Goal: Task Accomplishment & Management: Manage account settings

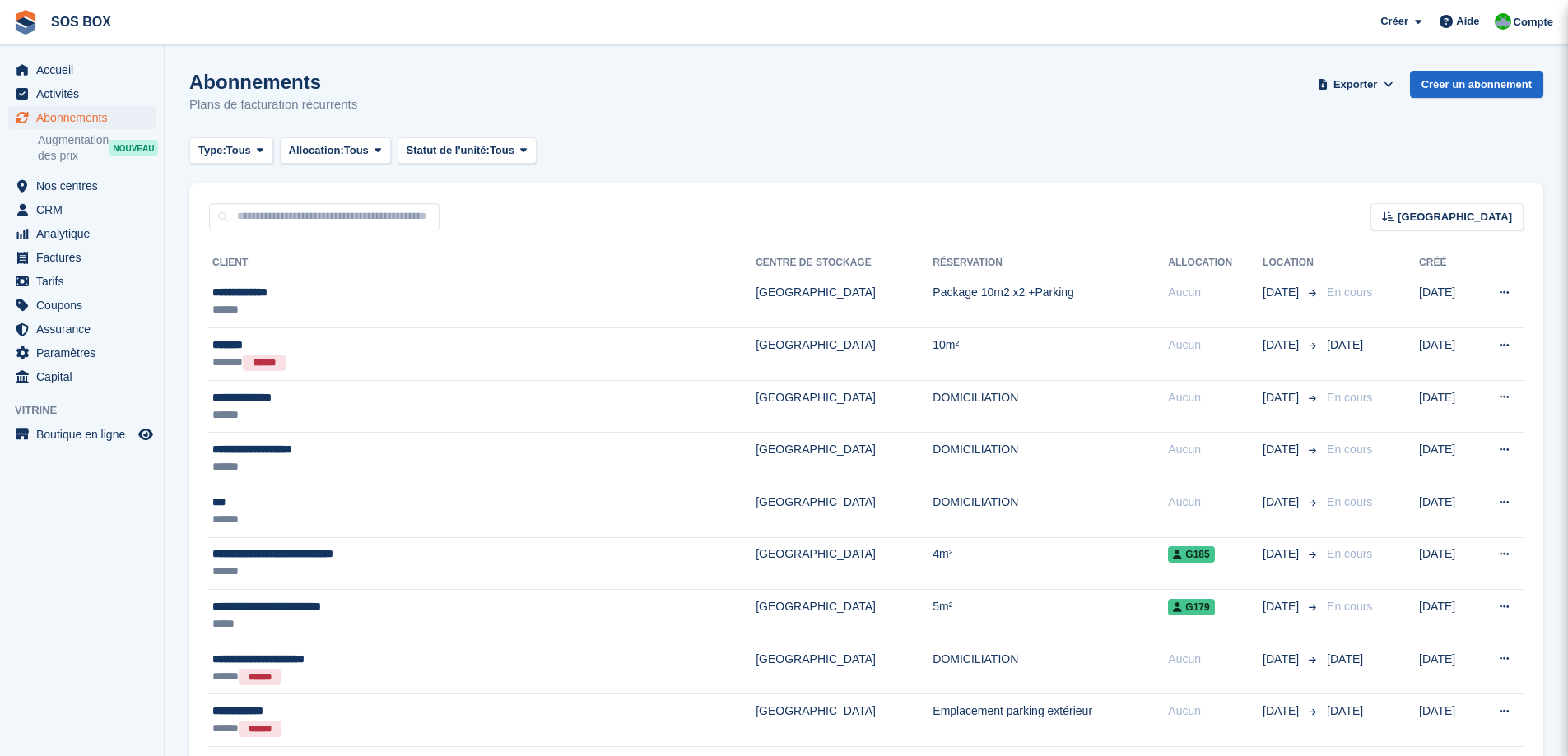
click at [400, 304] on div "******" at bounding box center [395, 310] width 367 height 17
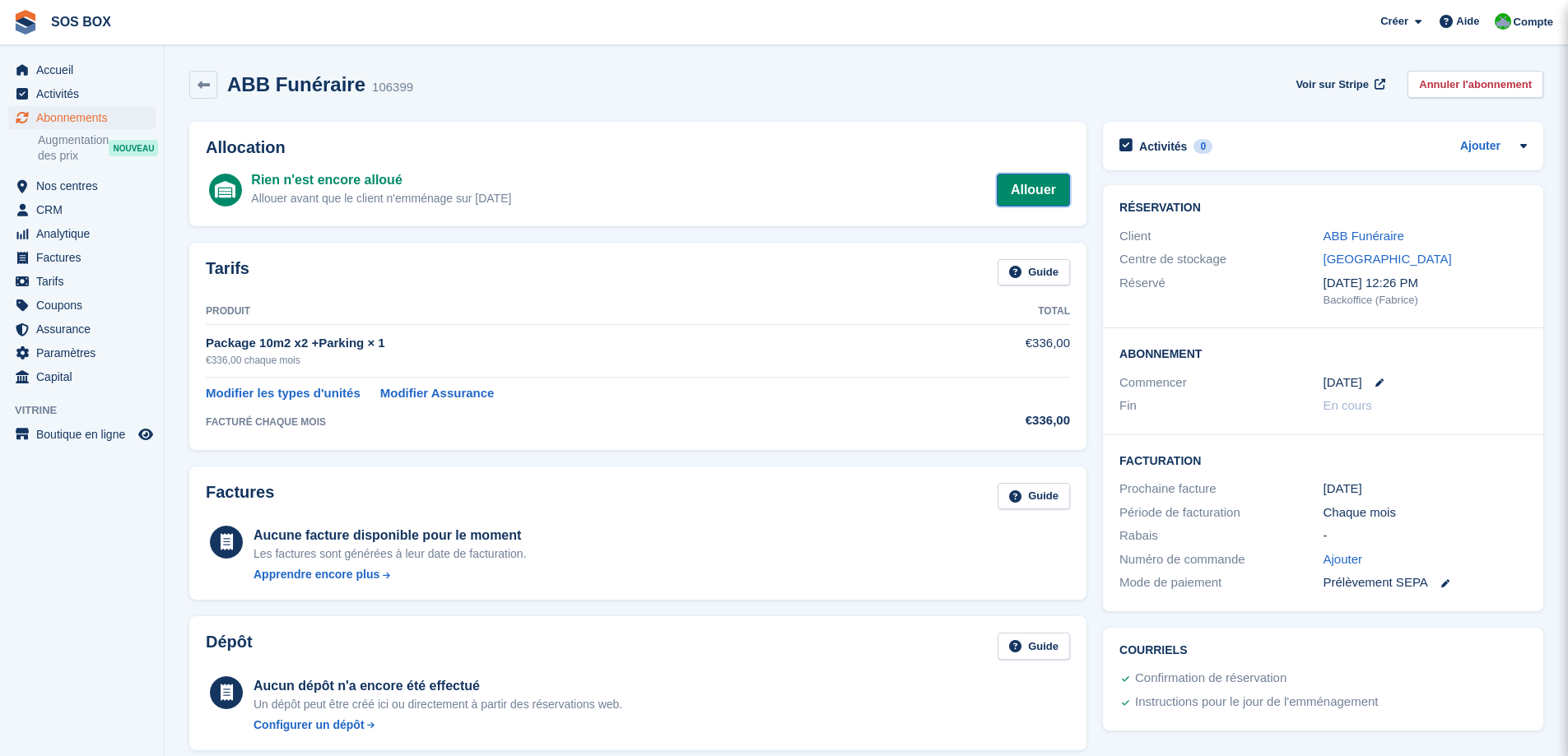
click at [1041, 189] on link "Allouer" at bounding box center [1033, 189] width 73 height 33
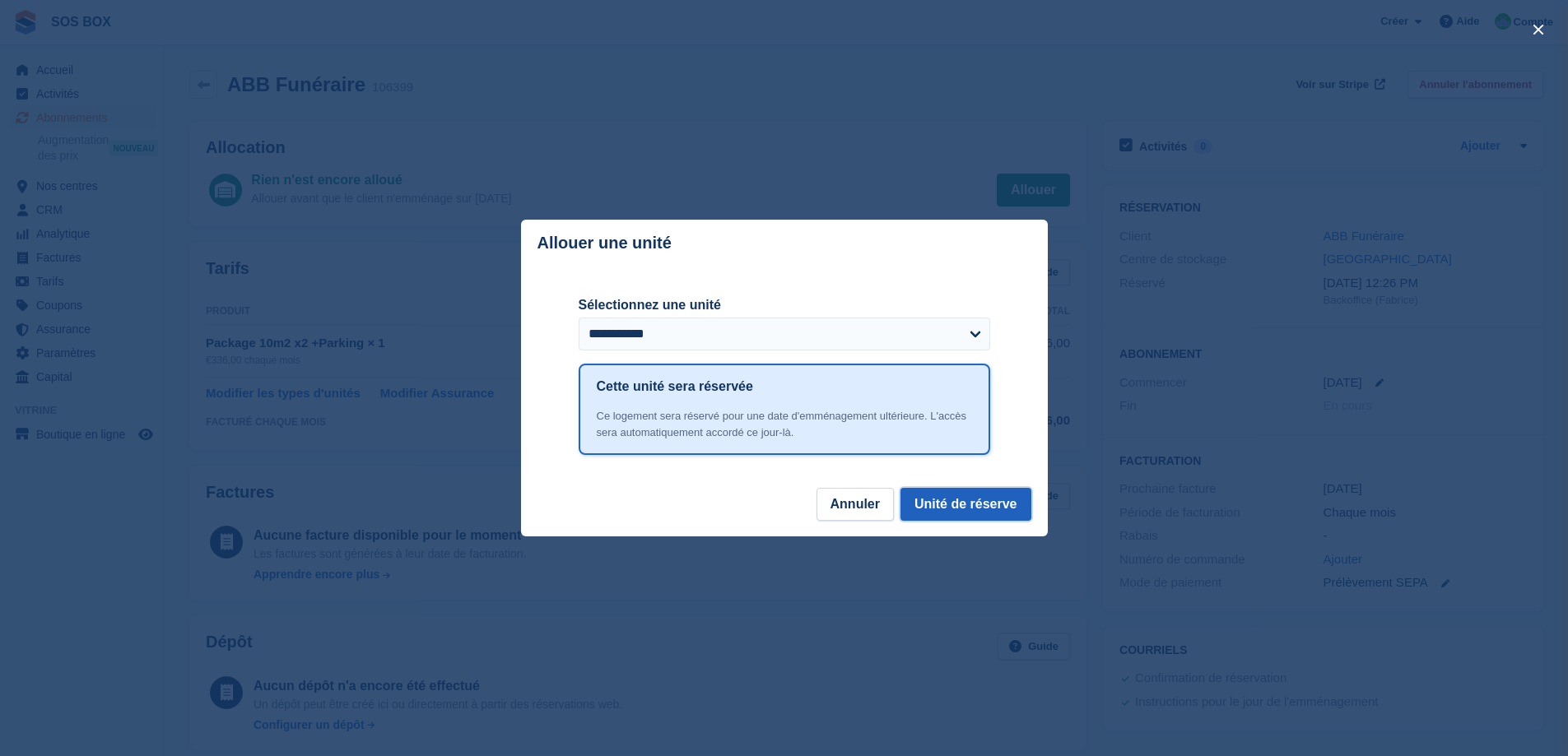
click at [961, 510] on button "Unité de réserve" at bounding box center [966, 504] width 131 height 33
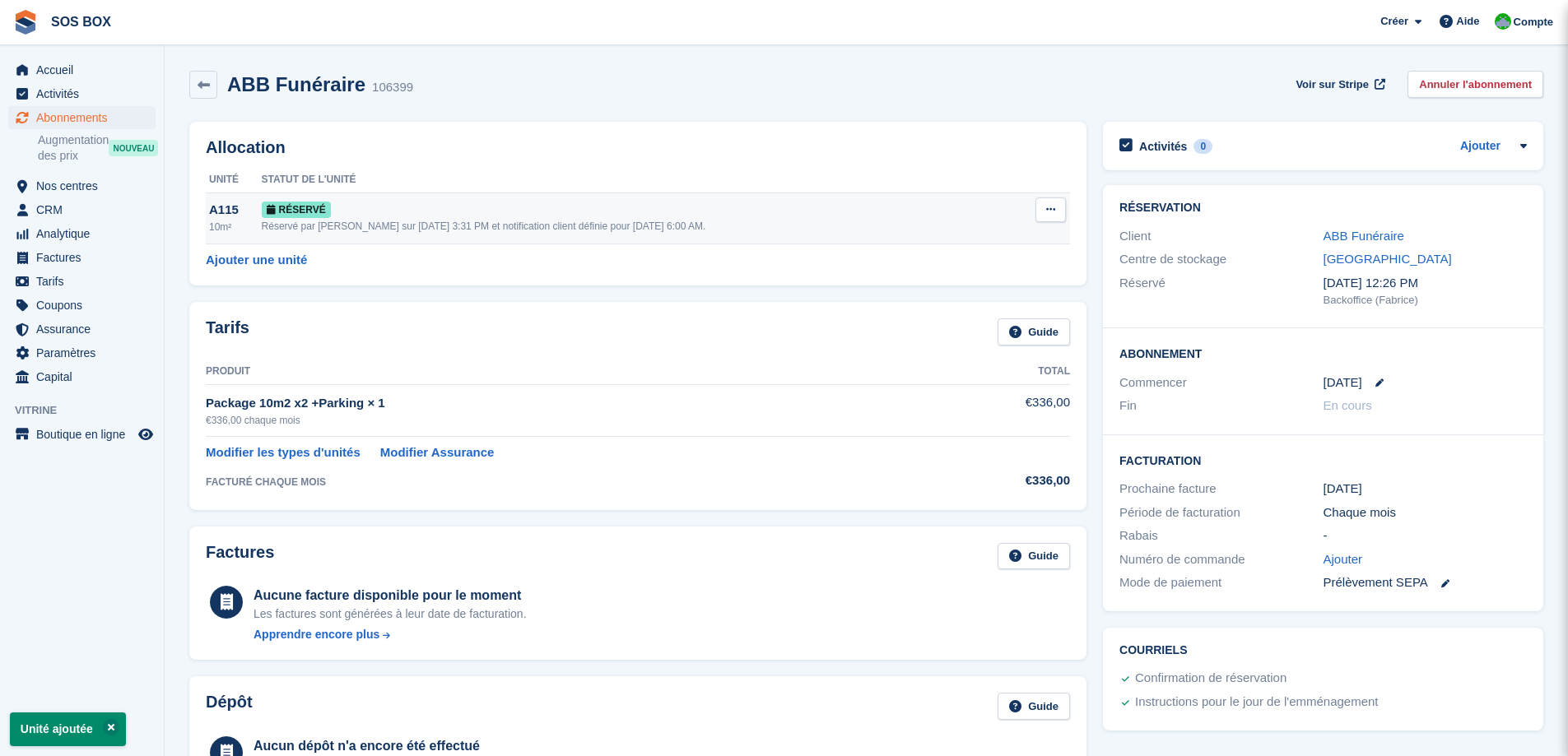
click at [1052, 212] on icon at bounding box center [1050, 209] width 9 height 10
click at [524, 321] on div "Tarifs Guide" at bounding box center [637, 337] width 864 height 37
click at [277, 254] on link "Ajouter une unité" at bounding box center [256, 261] width 101 height 19
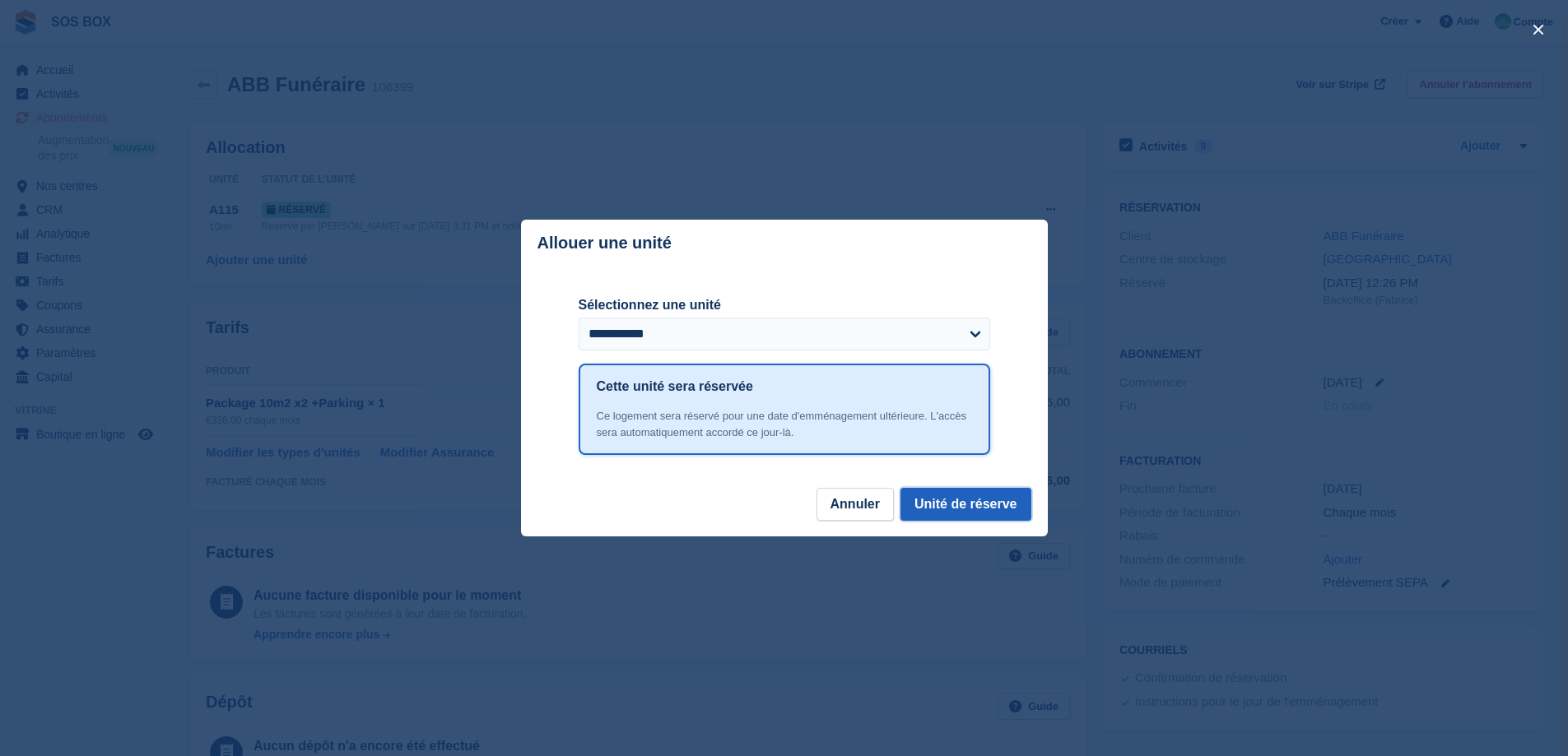
click at [969, 513] on button "Unité de réserve" at bounding box center [966, 504] width 131 height 33
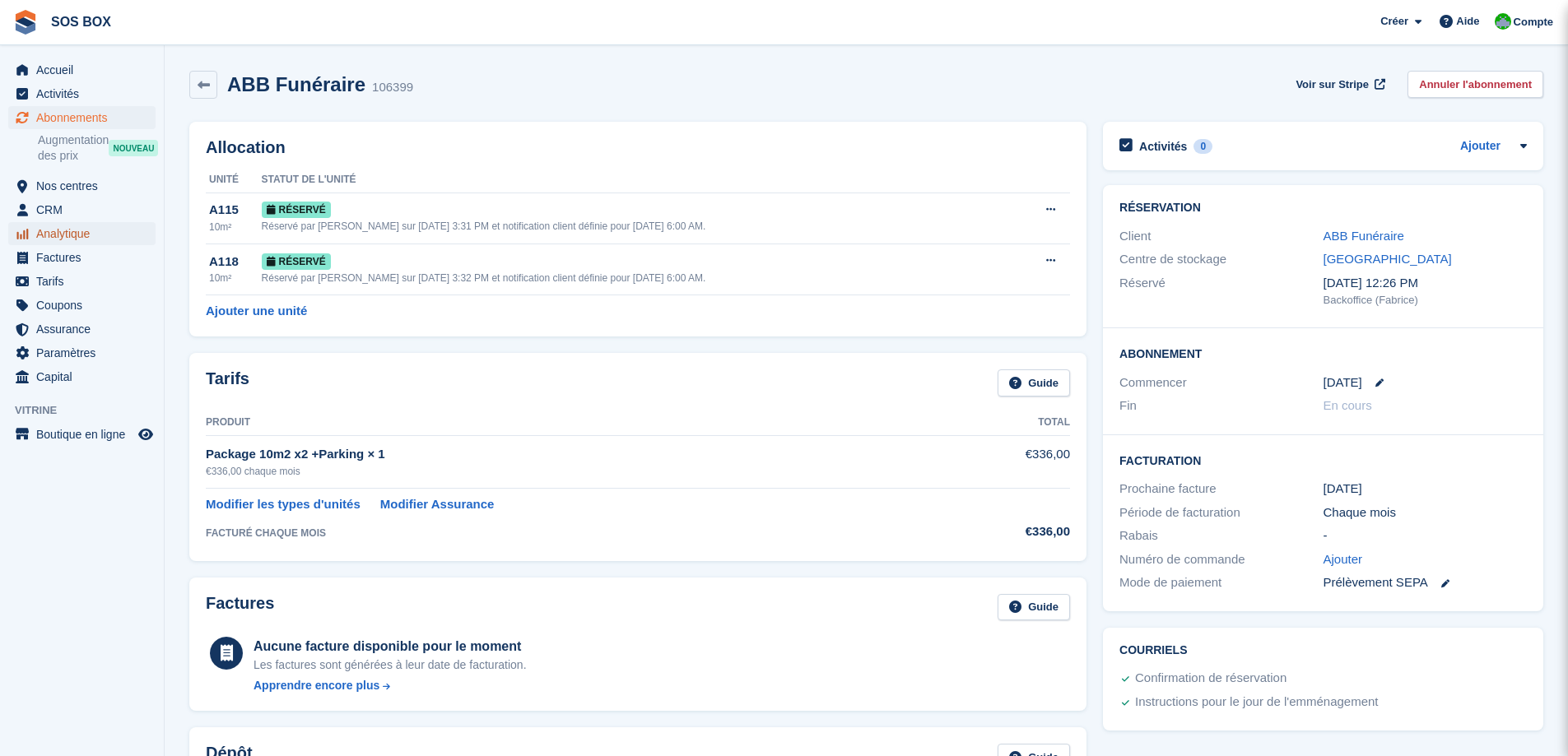
click at [61, 232] on span "Analytique" at bounding box center [85, 234] width 98 height 23
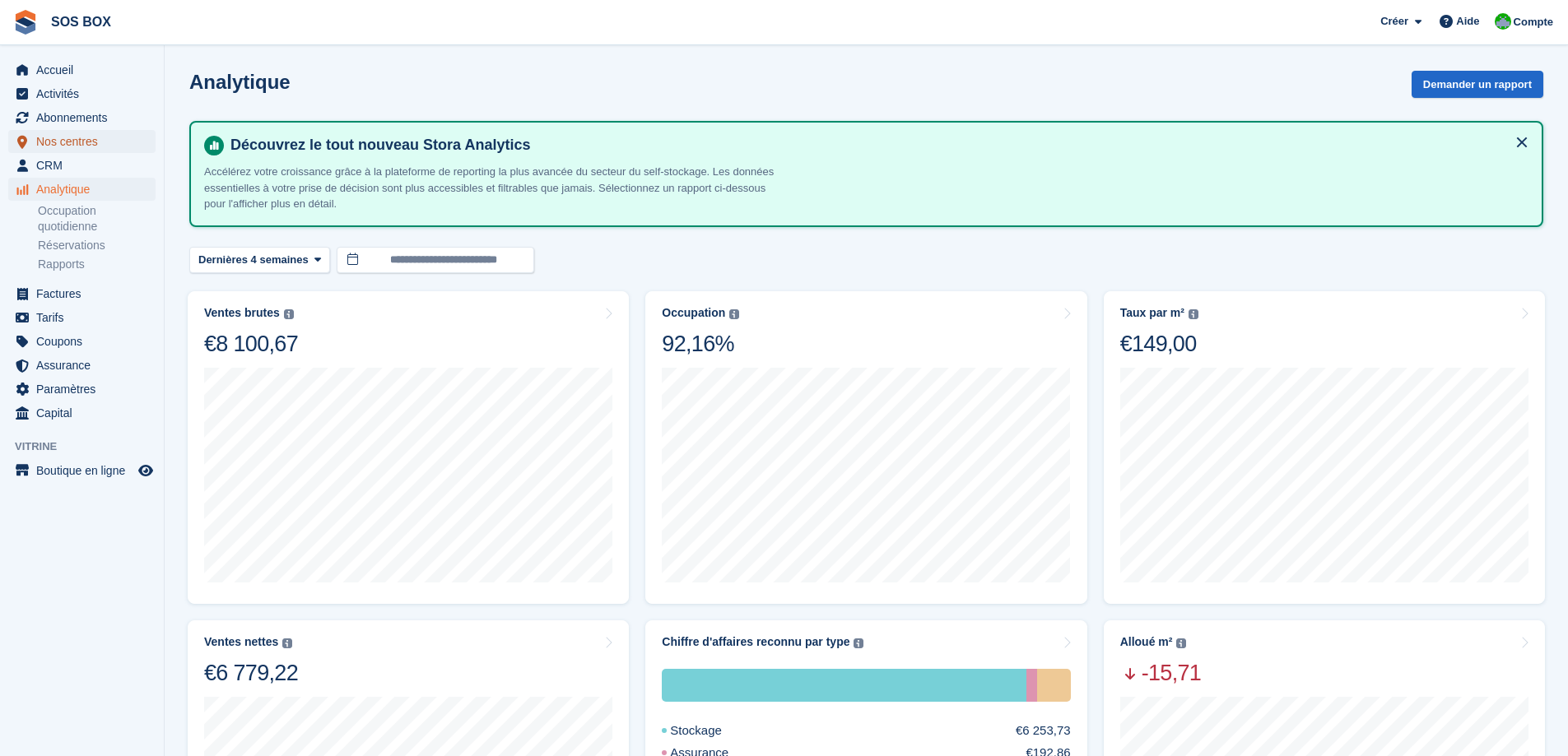
click at [61, 144] on span "Nos centres" at bounding box center [85, 142] width 98 height 23
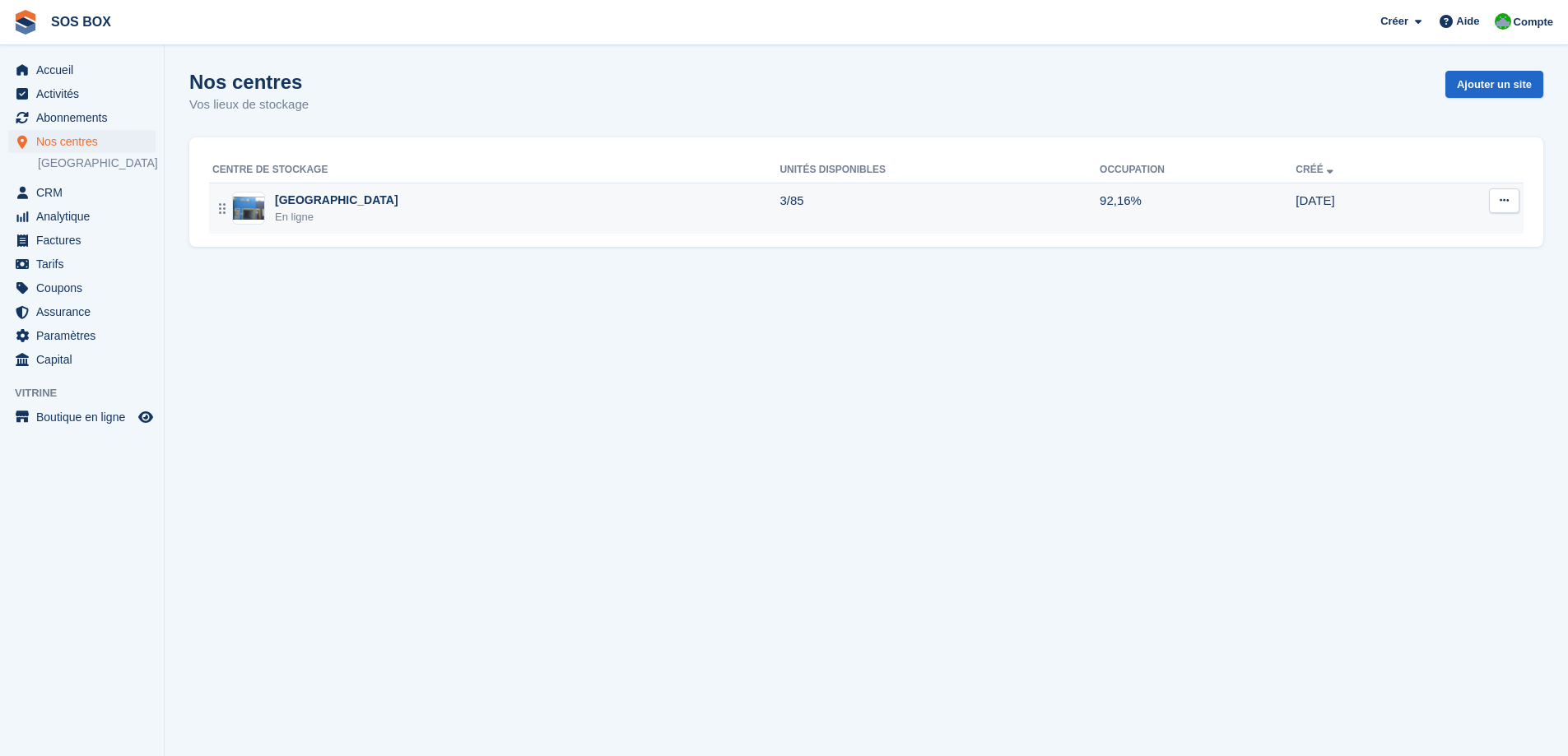
click at [409, 214] on div "Angoulême En ligne" at bounding box center [495, 208] width 567 height 34
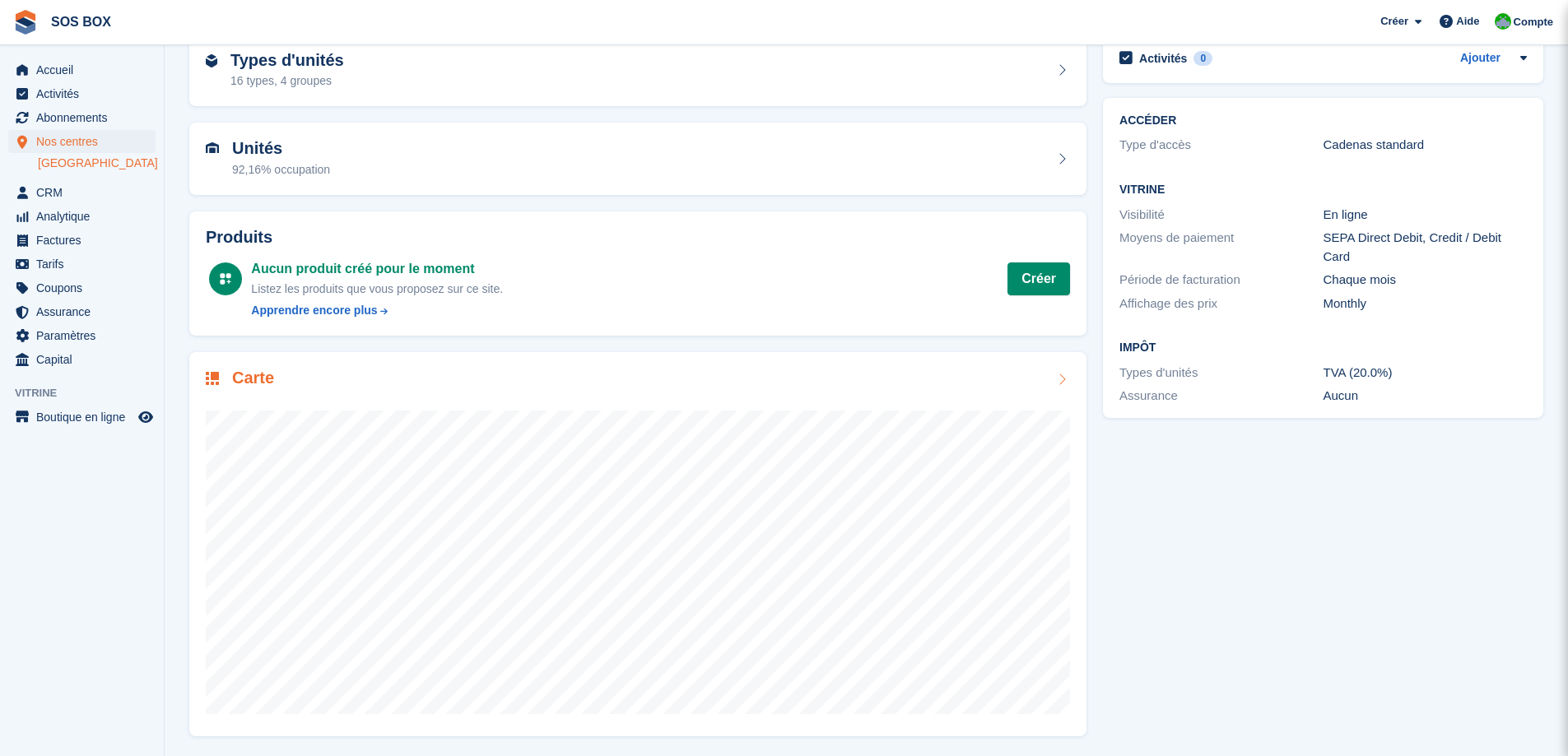
scroll to position [87, 0]
click at [53, 116] on span "Abonnements" at bounding box center [85, 117] width 98 height 23
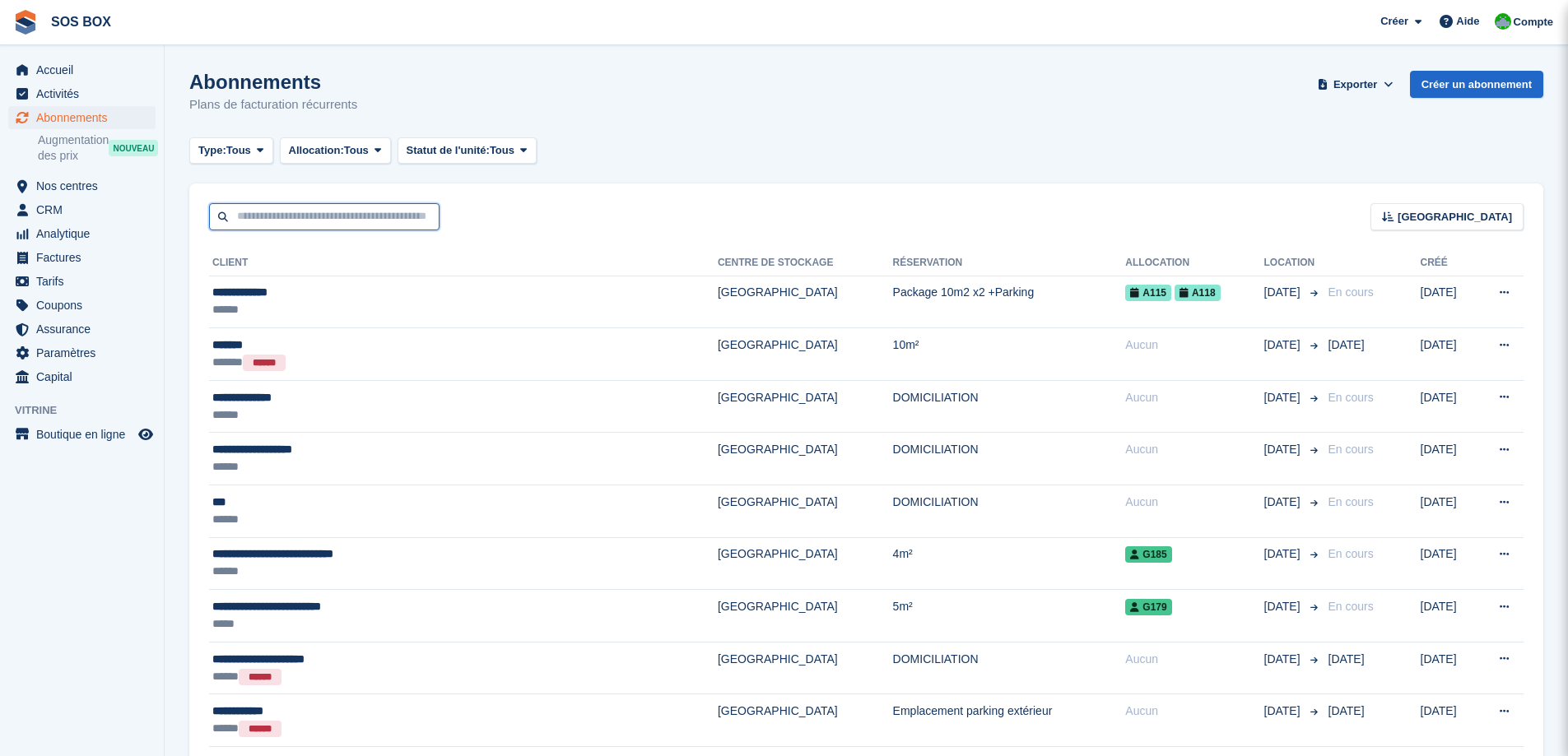
click at [249, 216] on input "text" at bounding box center [324, 217] width 231 height 27
type input "***"
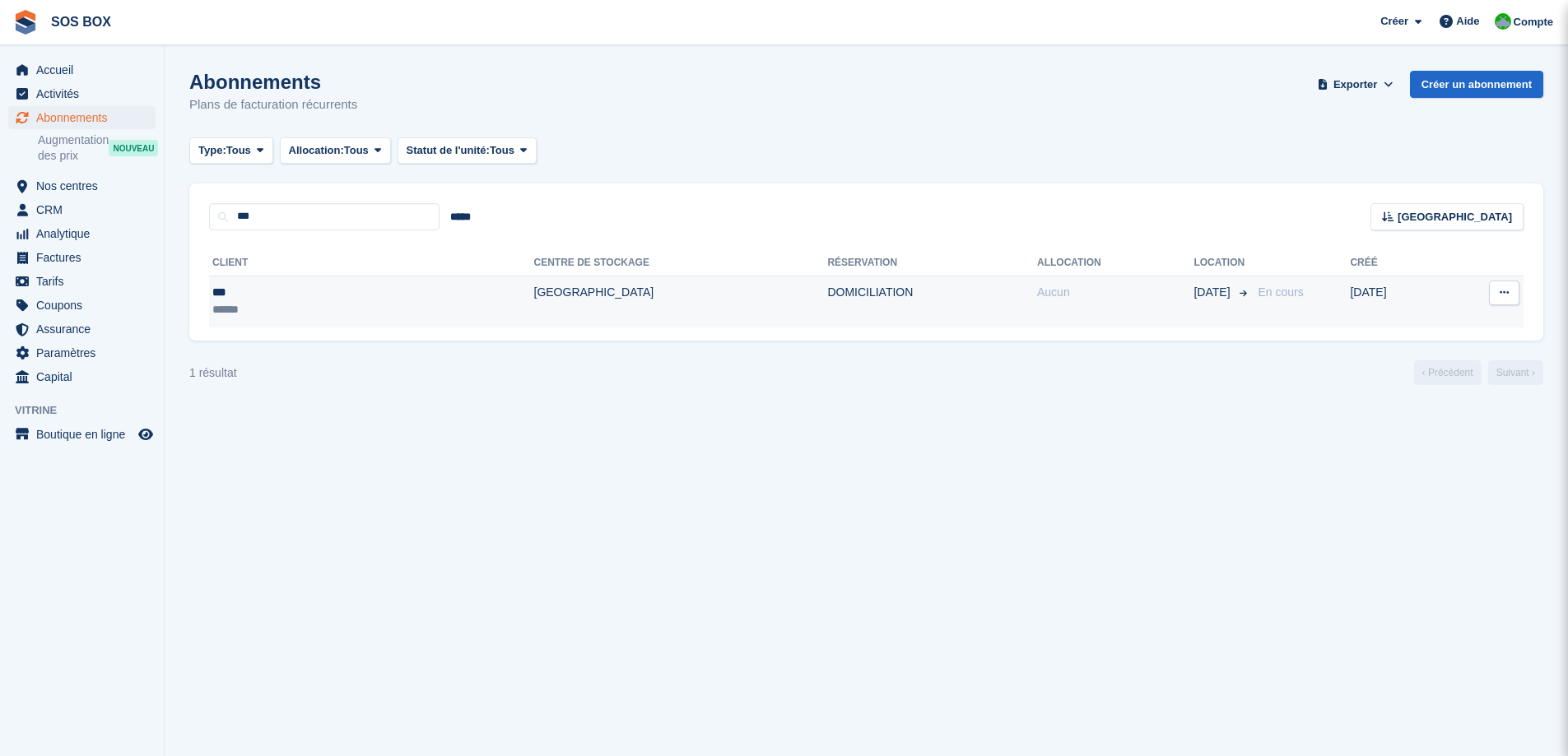
click at [534, 297] on td "Angoulême" at bounding box center [680, 301] width 294 height 52
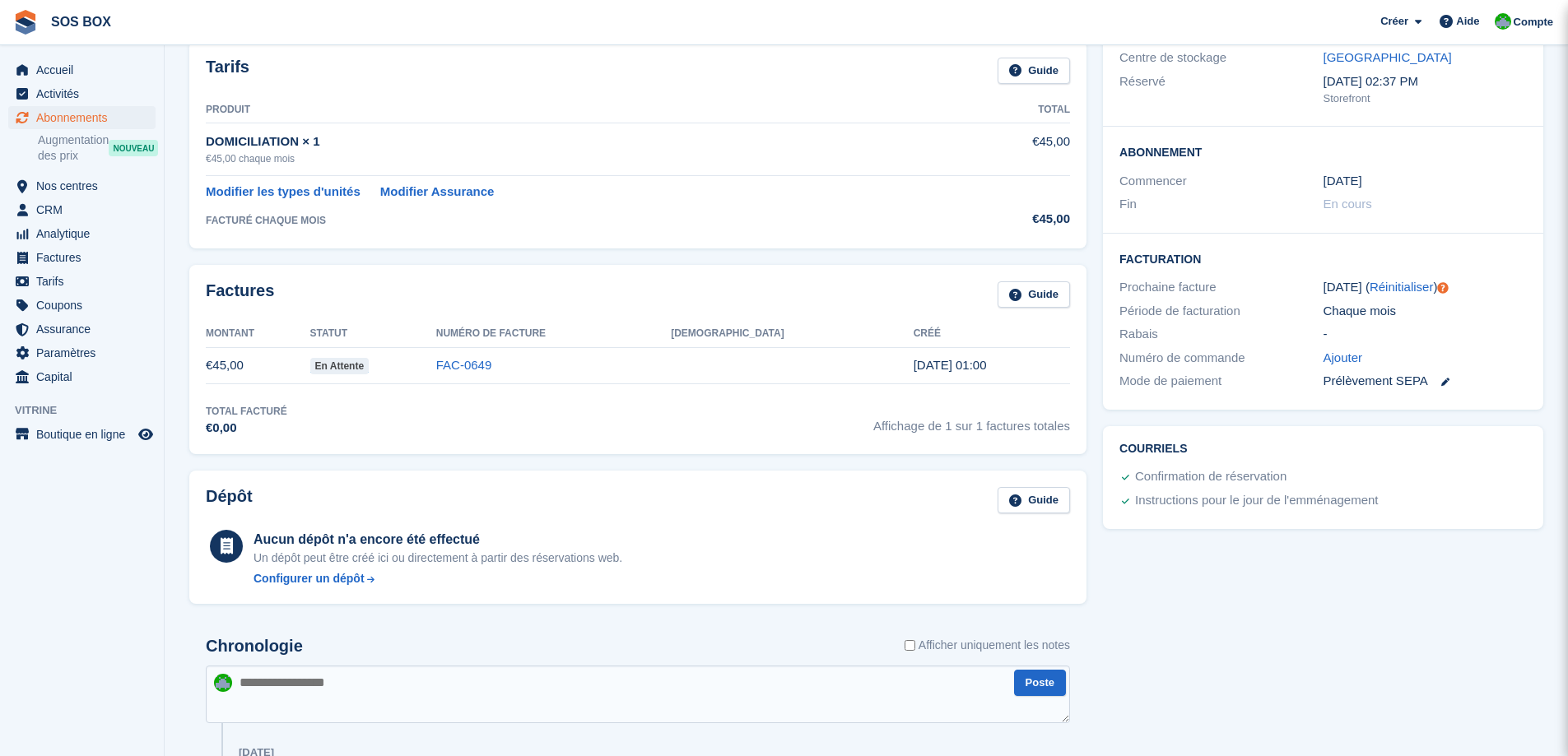
scroll to position [189, 0]
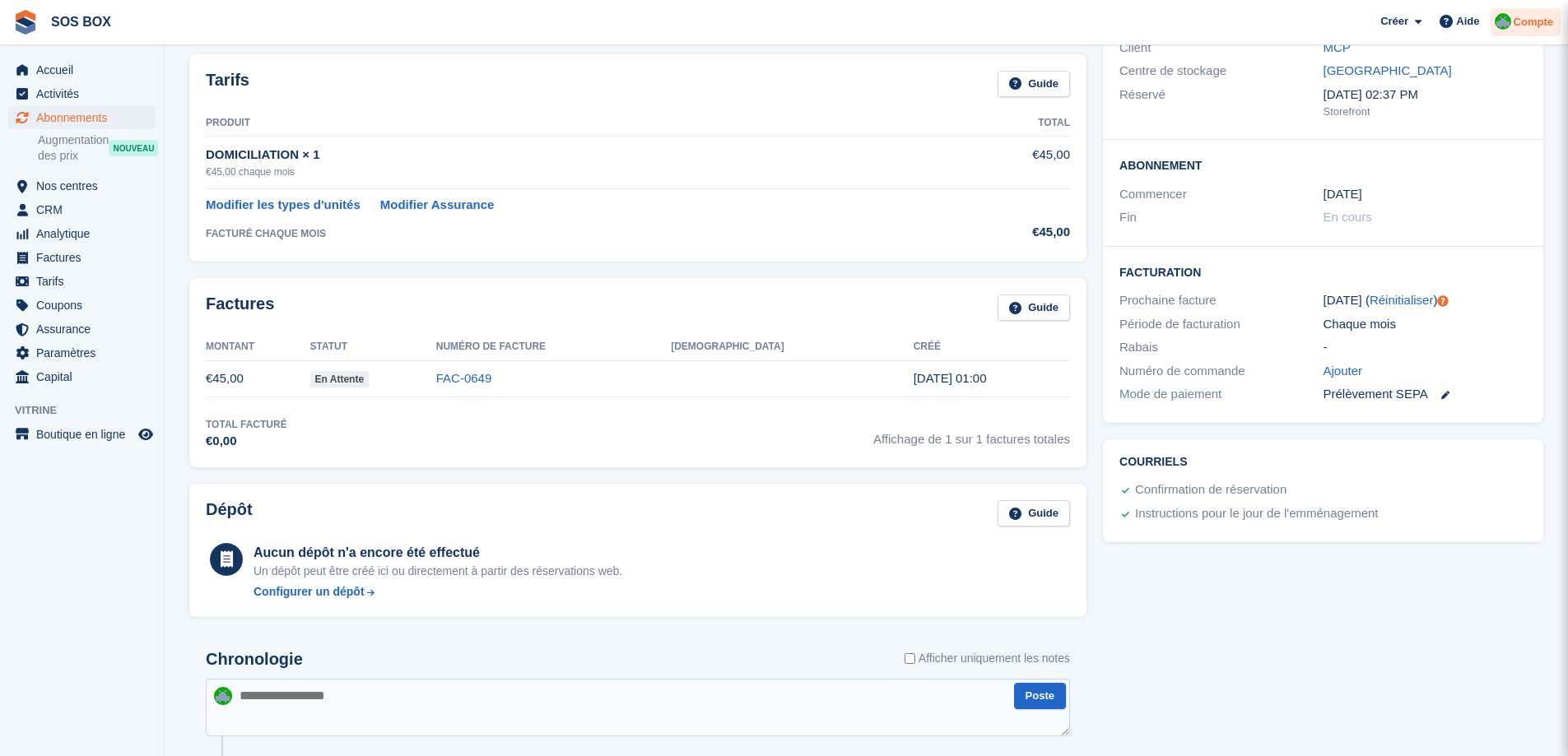
click at [1517, 19] on span "Compte" at bounding box center [1533, 23] width 39 height 17
click at [1433, 161] on div "Déconnexion" at bounding box center [1418, 163] width 72 height 17
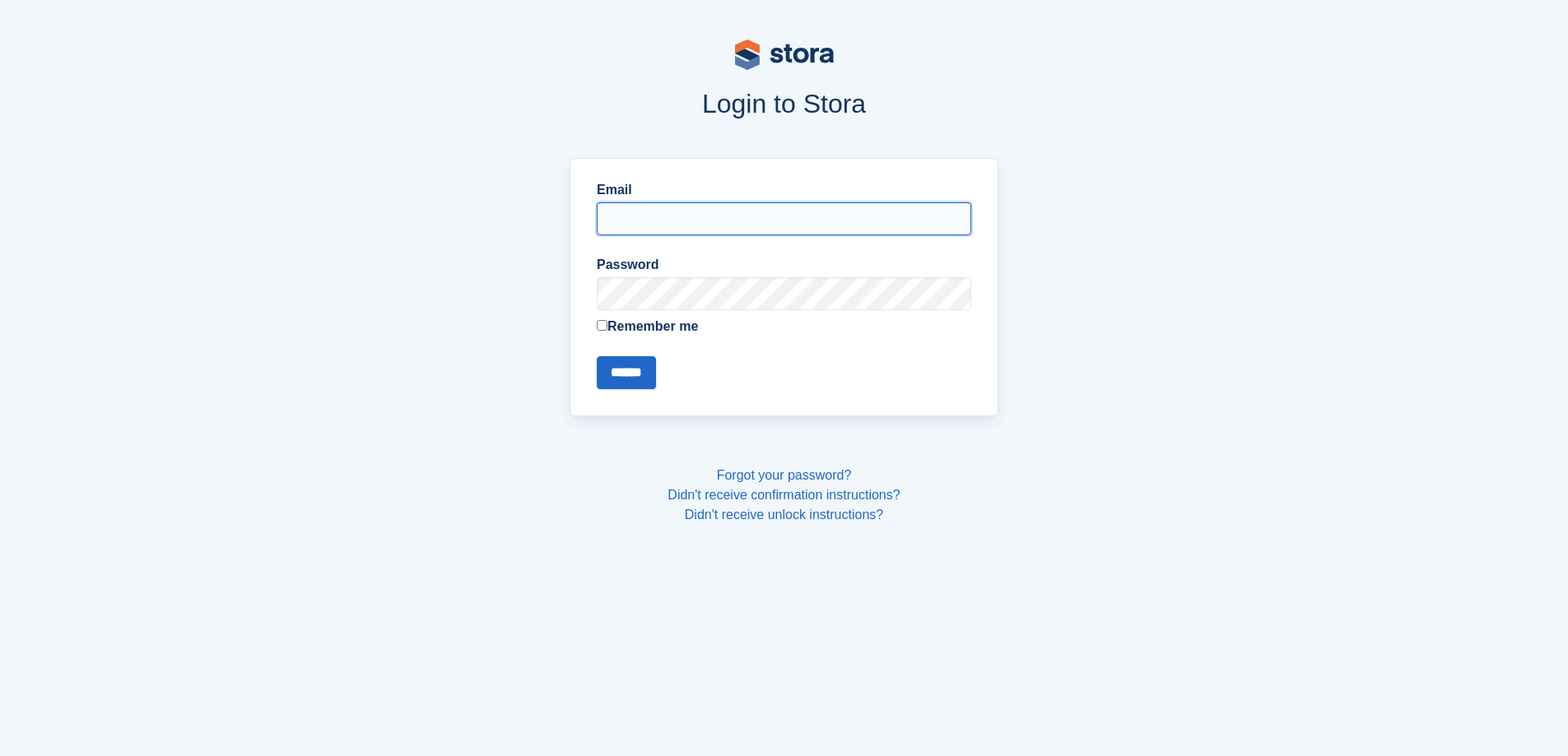
type input "**********"
click at [603, 372] on input "******" at bounding box center [626, 372] width 59 height 33
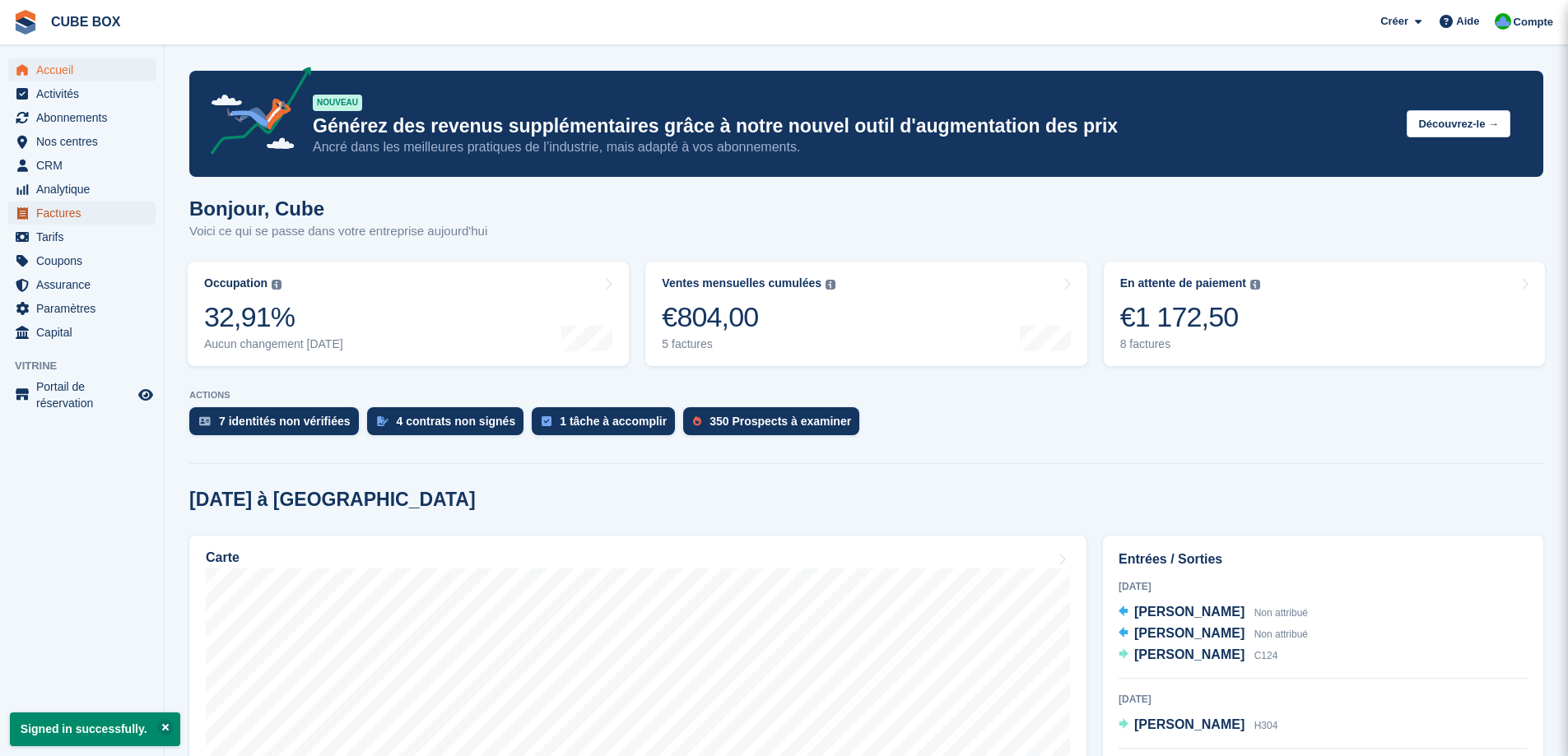
click at [74, 215] on span "Factures" at bounding box center [85, 213] width 98 height 23
